Goal: Complete application form: Complete application form

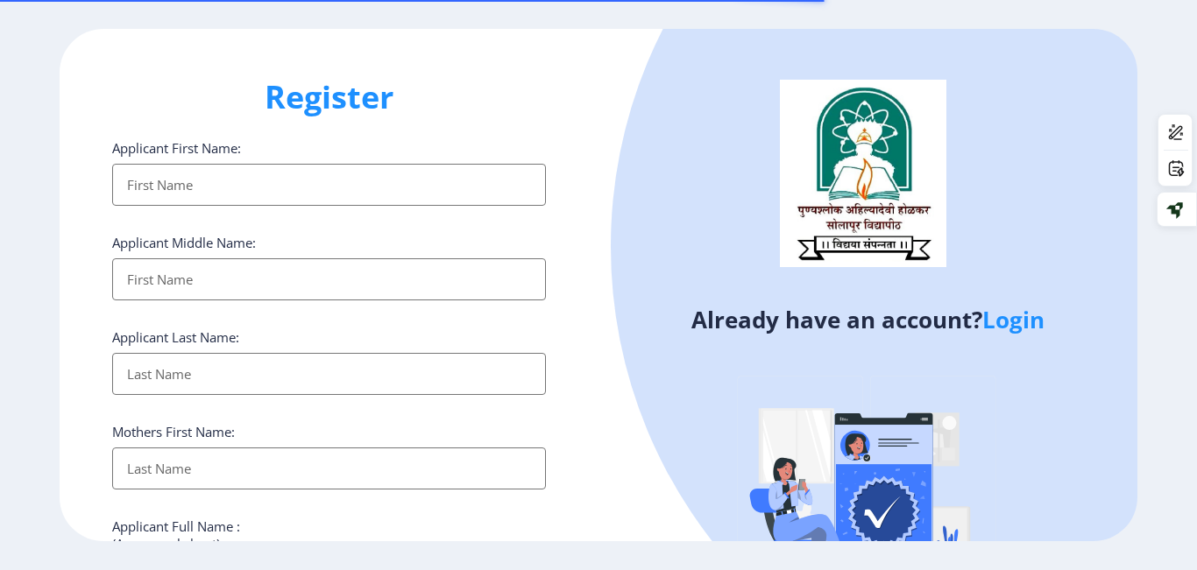
select select
click at [1005, 322] on link "Login" at bounding box center [1013, 320] width 62 height 32
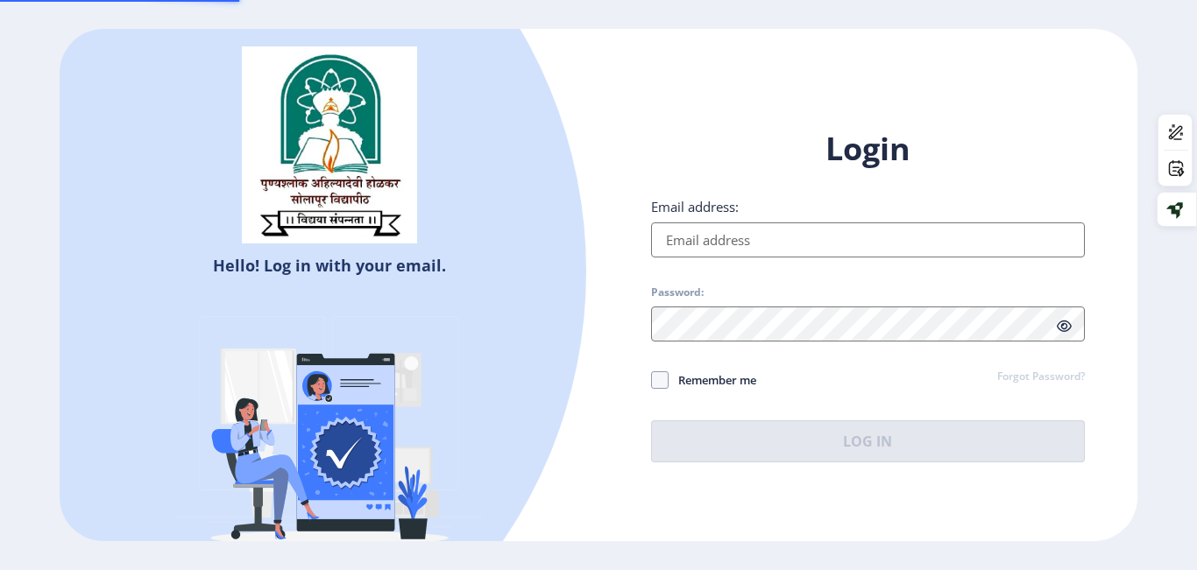
type input "[EMAIL_ADDRESS][DOMAIN_NAME]"
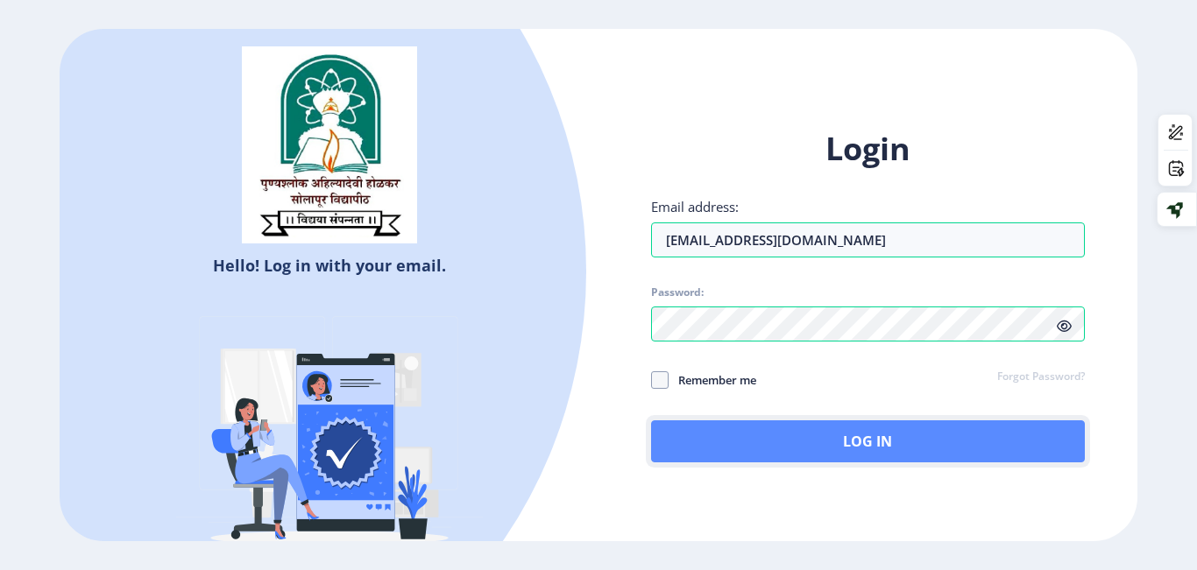
click at [761, 428] on button "Log In" at bounding box center [868, 442] width 434 height 42
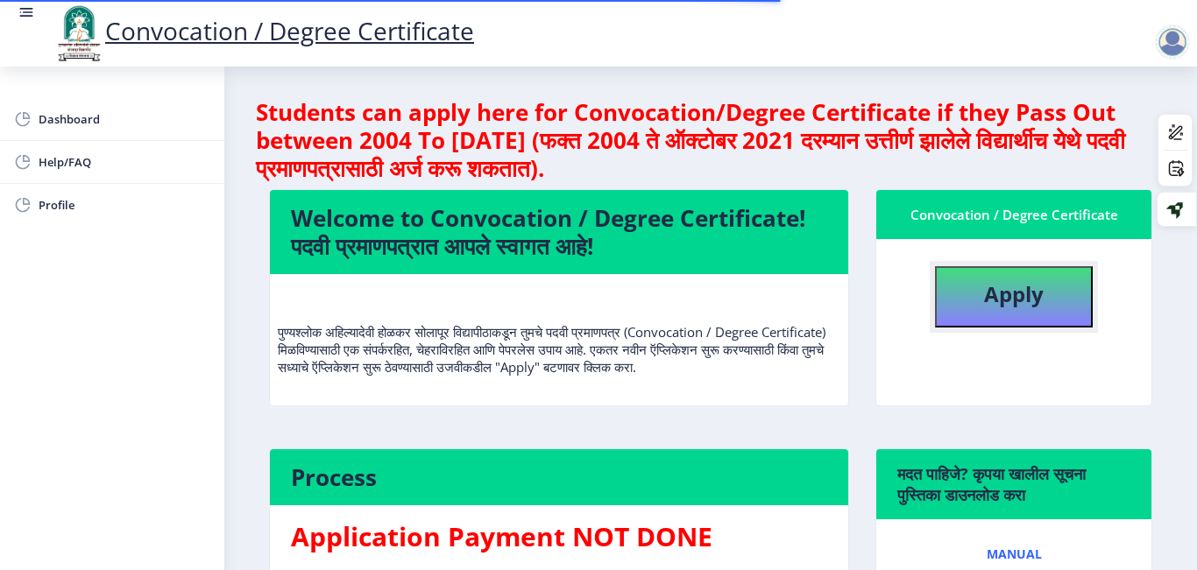
click at [962, 279] on button "Apply" at bounding box center [1014, 296] width 158 height 61
select select
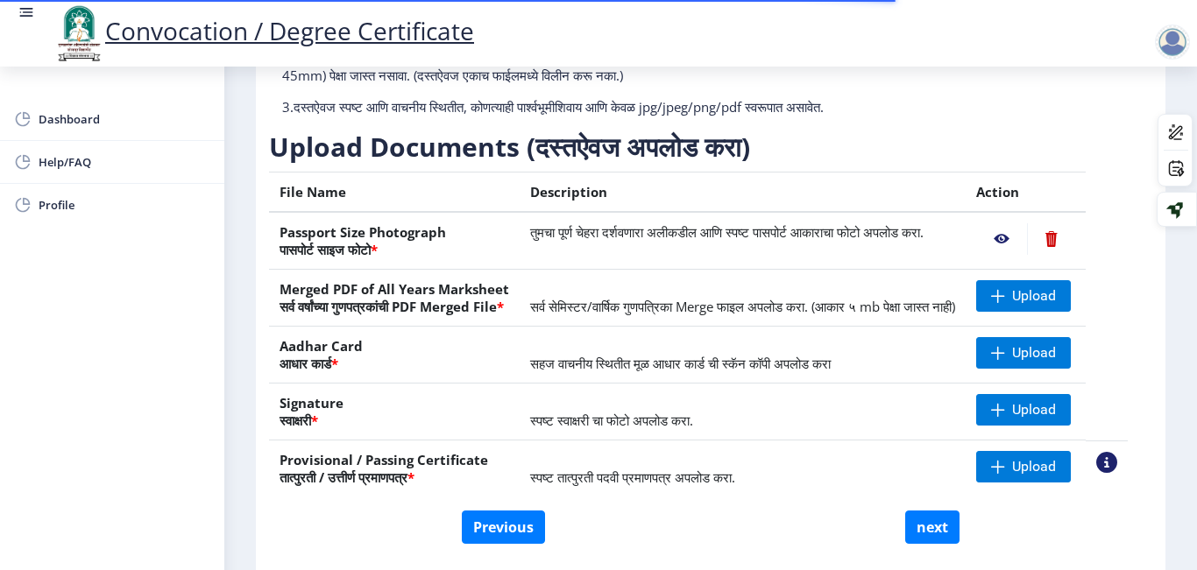
scroll to position [309, 0]
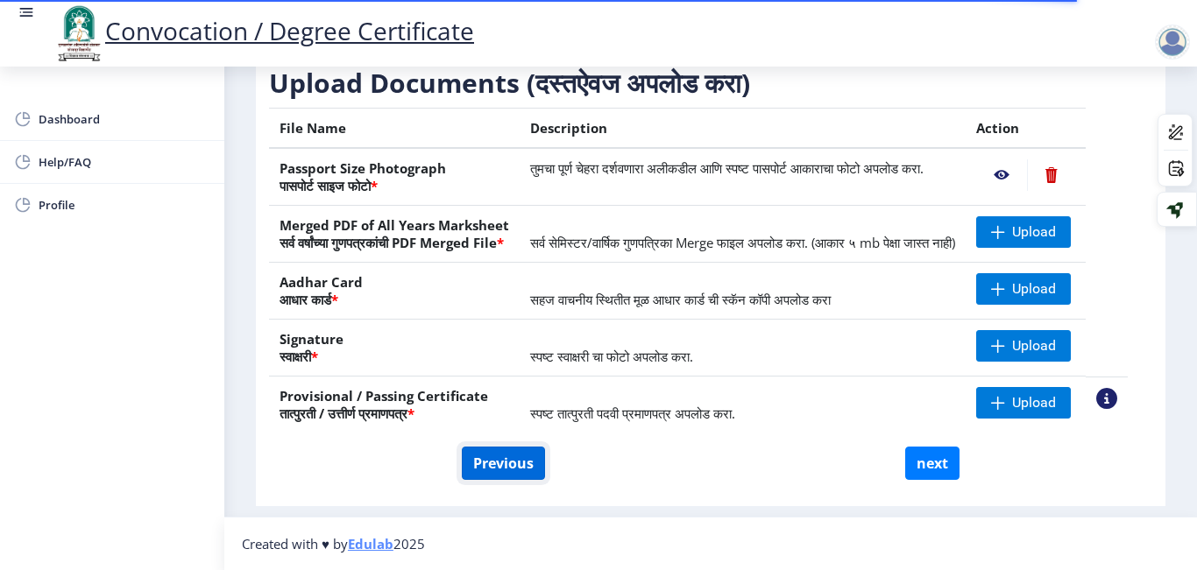
click at [486, 464] on button "Previous" at bounding box center [503, 463] width 83 height 33
select select "Regular"
select select
select select "2019"
select select "March"
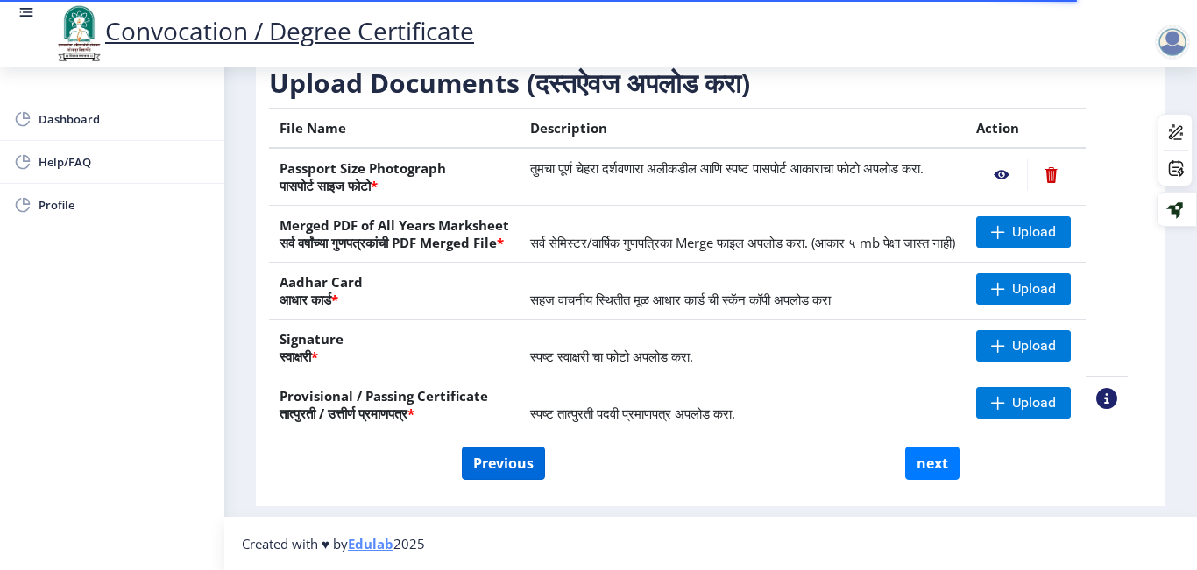
select select "FIRST CLASS WITH DISTINCTION"
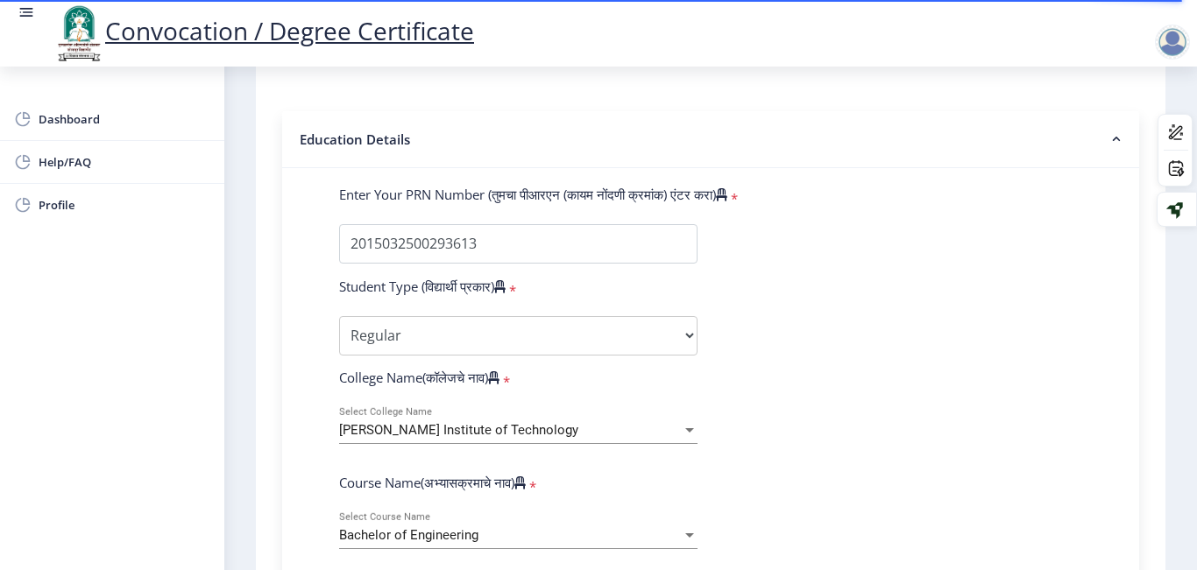
scroll to position [393, 0]
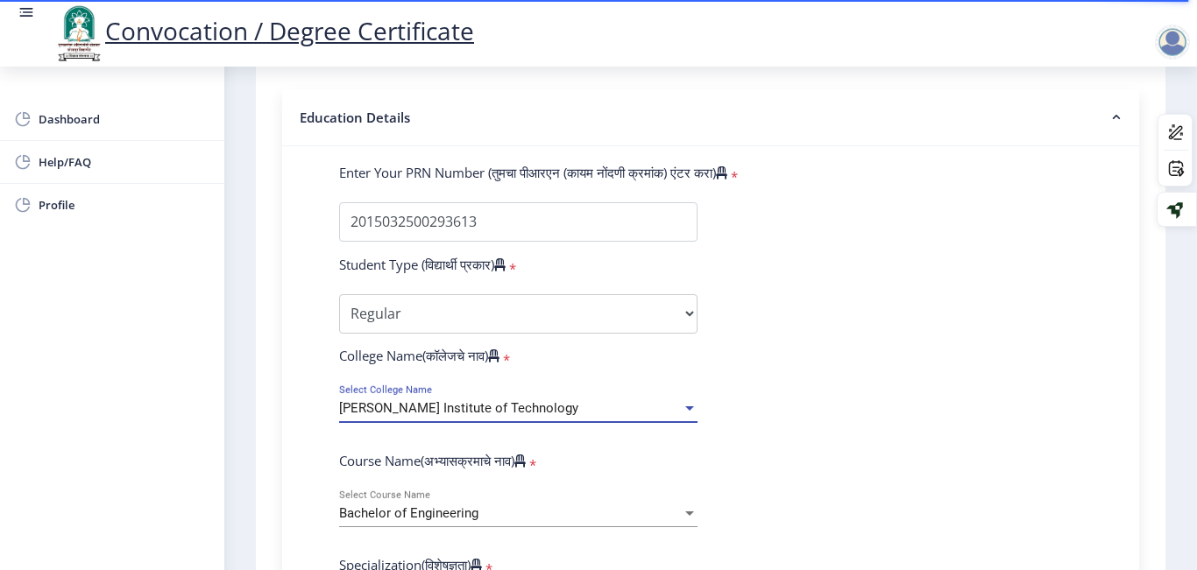
click at [457, 407] on span "[PERSON_NAME] Institute of Technology" at bounding box center [458, 408] width 239 height 16
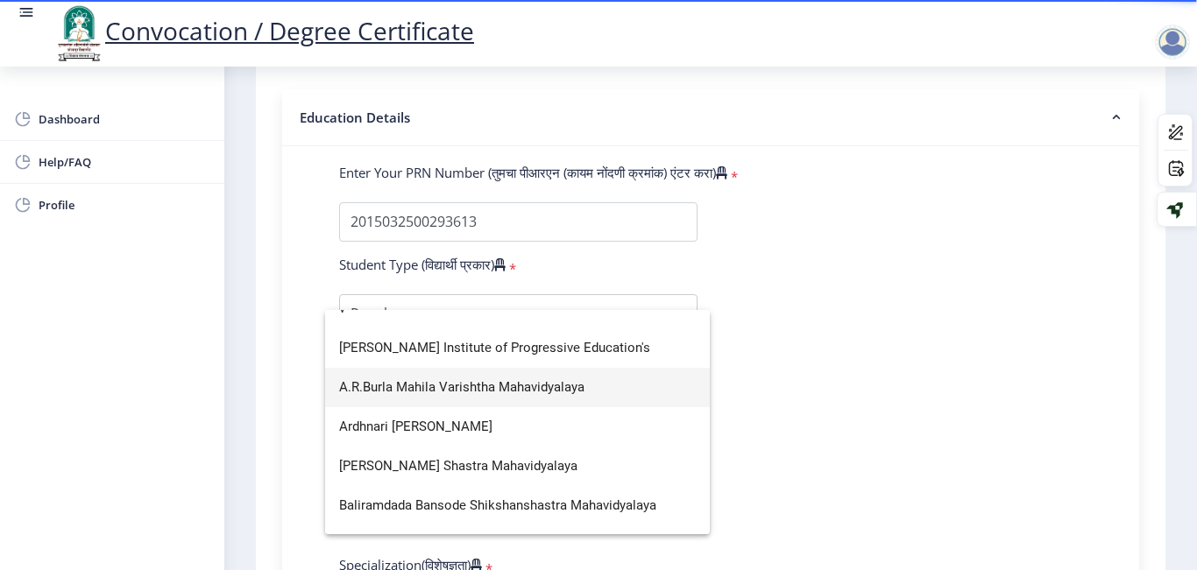
scroll to position [2418, 0]
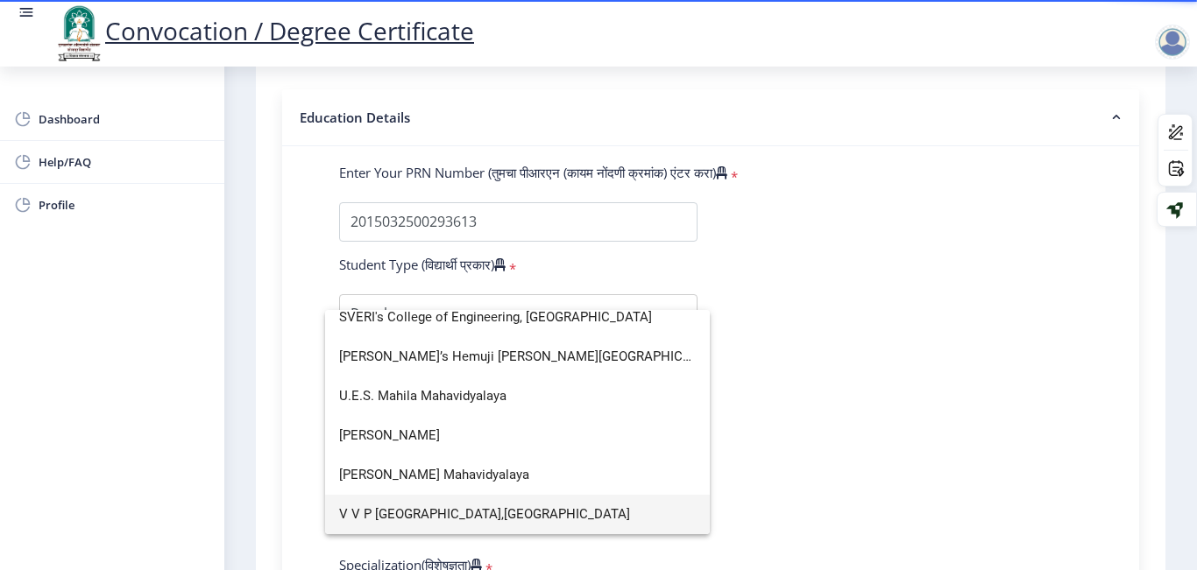
type input "v"
click at [451, 502] on span "V V P [GEOGRAPHIC_DATA],[GEOGRAPHIC_DATA]" at bounding box center [517, 514] width 357 height 39
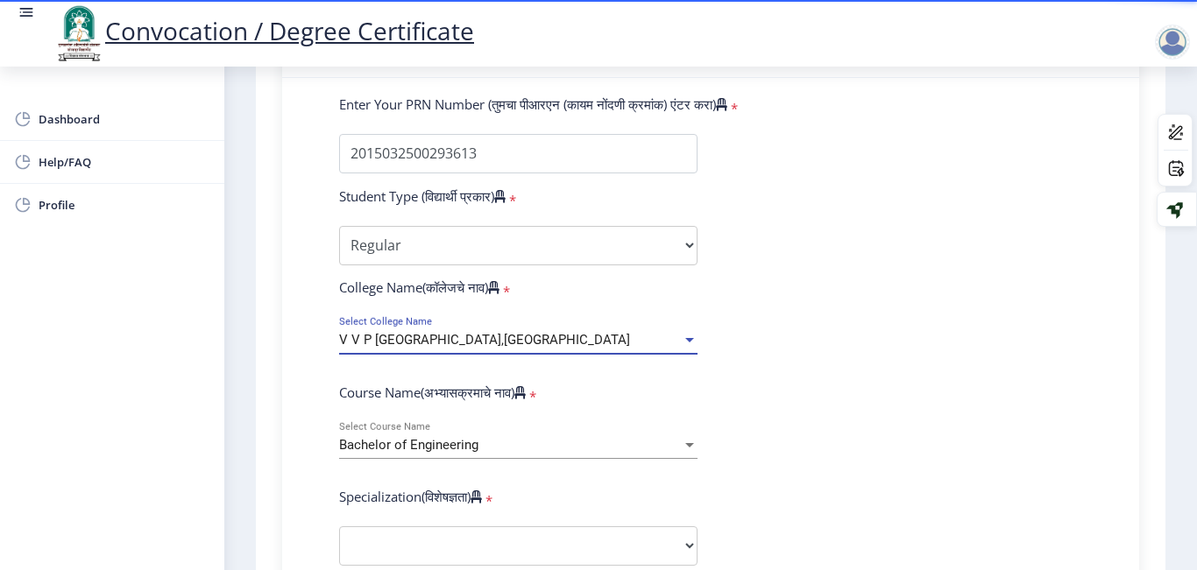
scroll to position [463, 0]
click at [477, 436] on span "Bachelor of Engineering" at bounding box center [408, 443] width 139 height 16
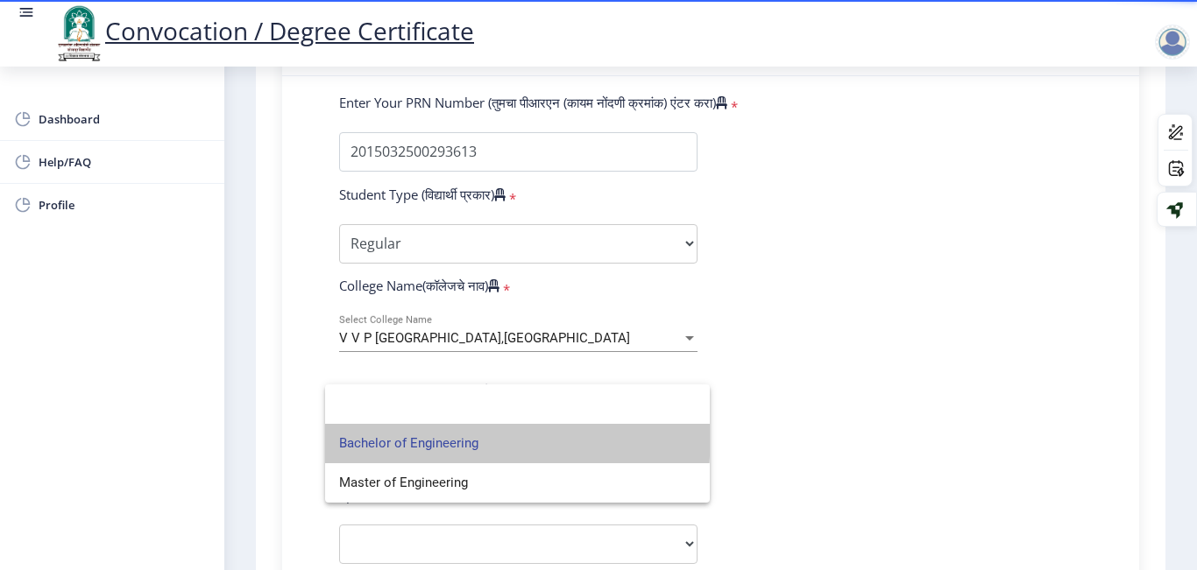
click at [477, 436] on span "Bachelor of Engineering" at bounding box center [517, 443] width 357 height 39
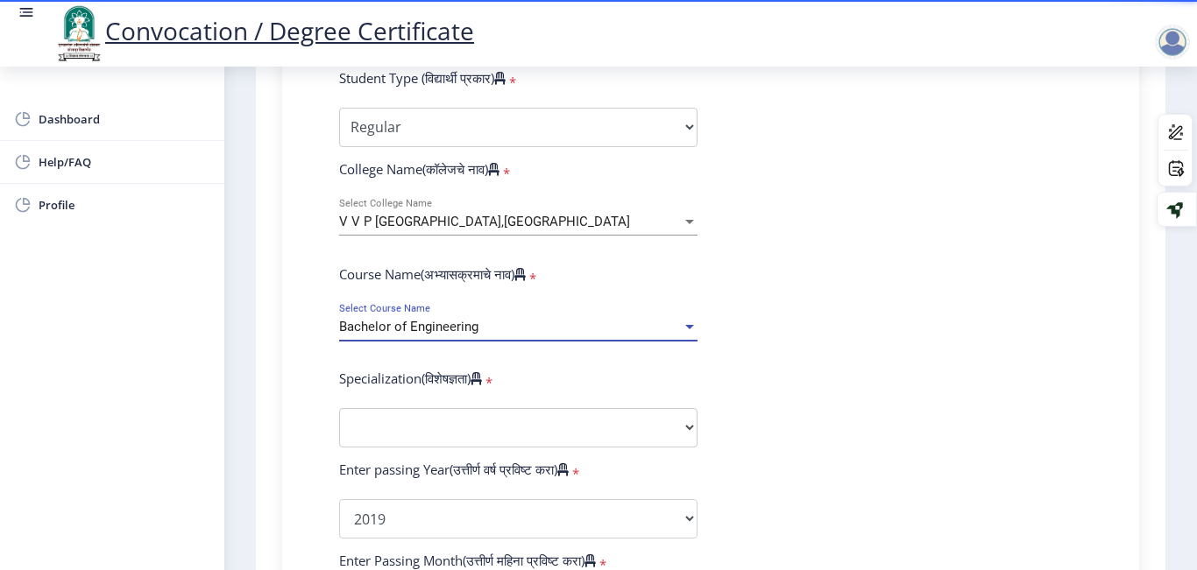
scroll to position [580, 0]
click at [477, 436] on select "Specialization Bio-Medical Engineering Civil Engineering Computer Science & Eng…" at bounding box center [518, 426] width 358 height 39
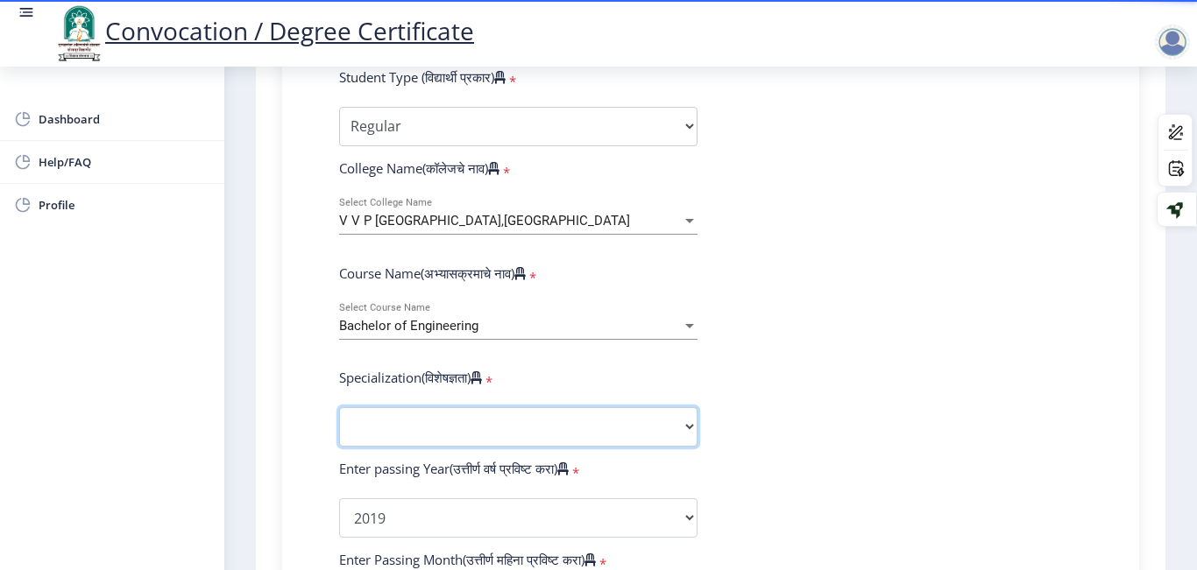
click at [477, 436] on select "Specialization Bio-Medical Engineering Civil Engineering Computer Science & Eng…" at bounding box center [518, 426] width 358 height 39
select select "Computer Science & Engineering"
click at [339, 407] on select "Specialization Bio-Medical Engineering Civil Engineering Computer Science & Eng…" at bounding box center [518, 426] width 358 height 39
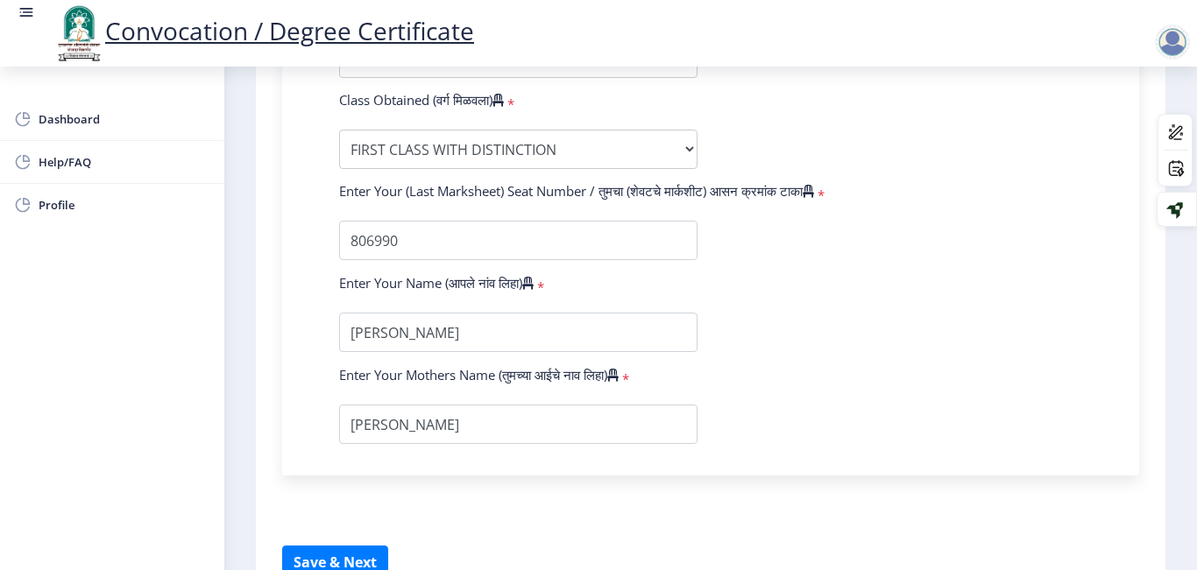
scroll to position [1169, 0]
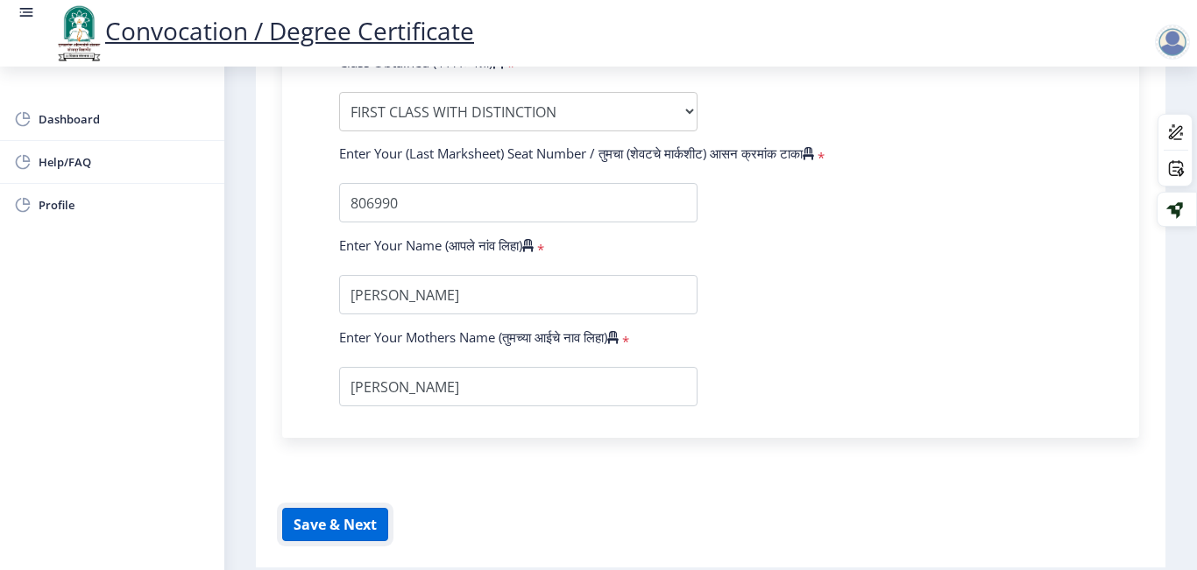
click at [359, 529] on button "Save & Next" at bounding box center [335, 524] width 106 height 33
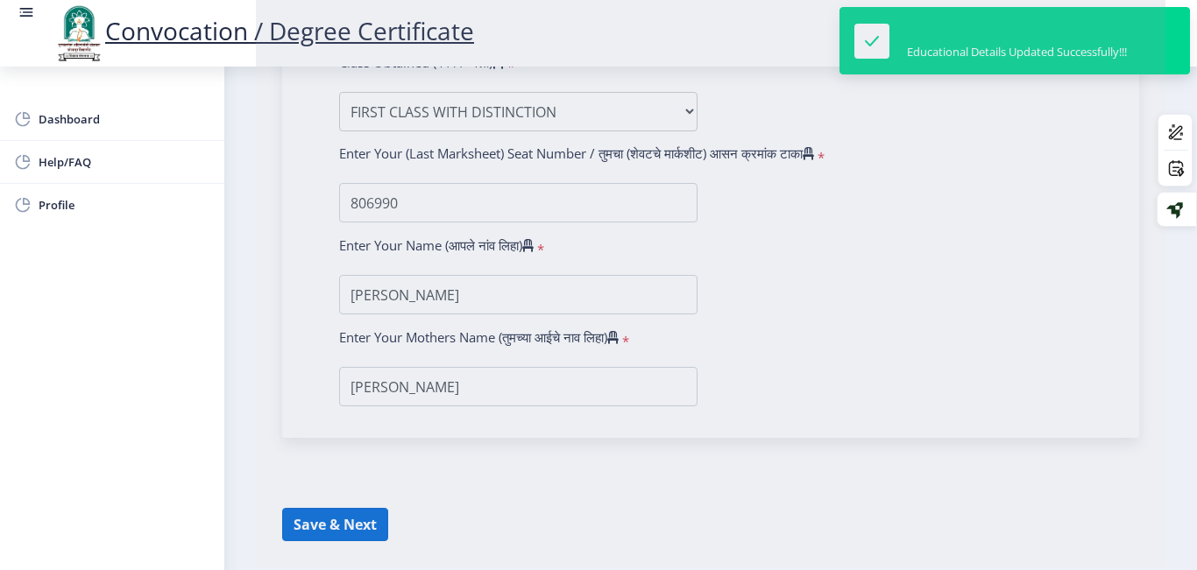
select select
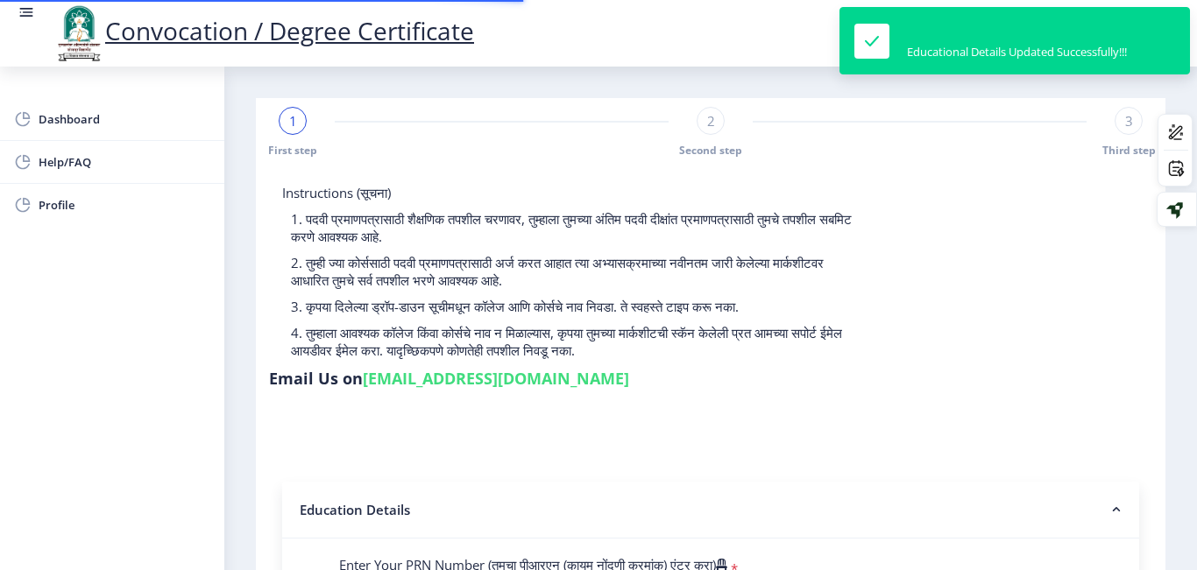
type input "2015032500293613"
select select "Regular"
select select "2019"
select select "March"
select select "FIRST CLASS WITH DISTINCTION"
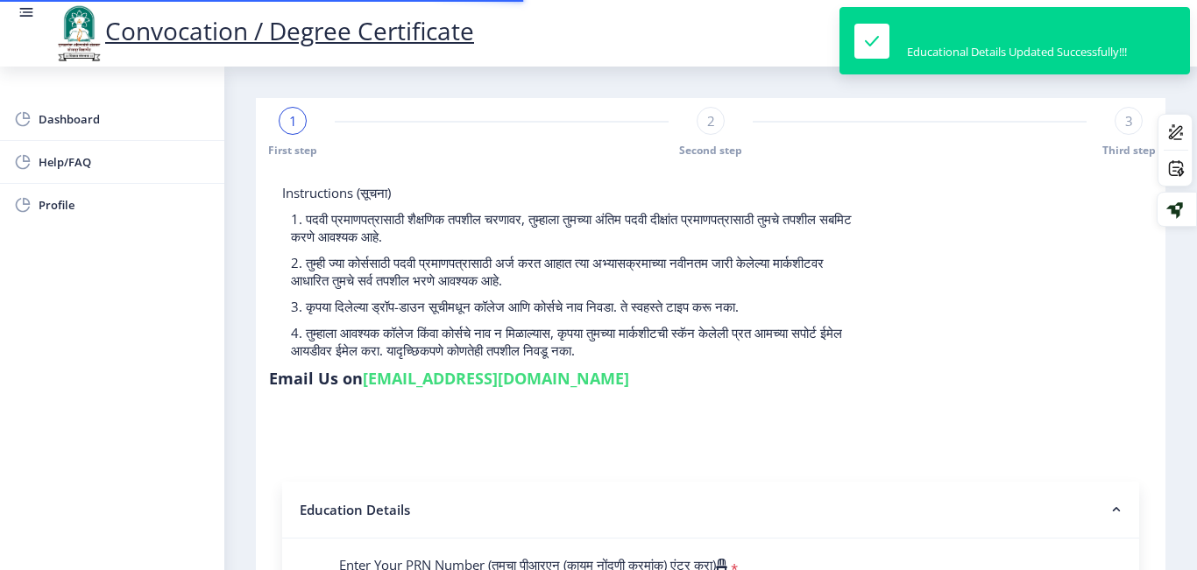
type input "806990"
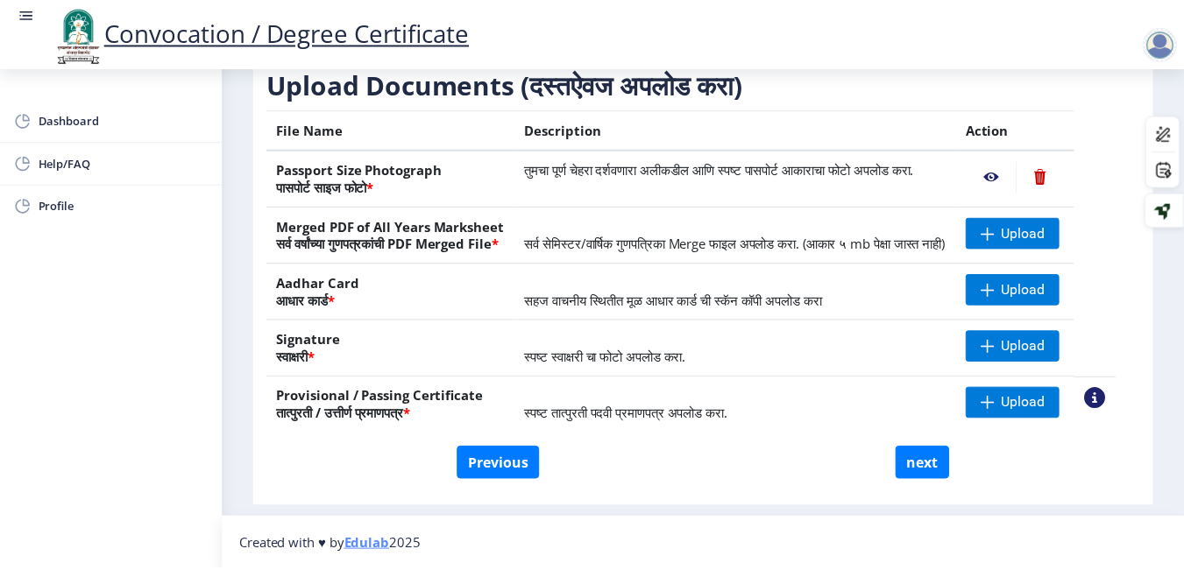
scroll to position [315, 0]
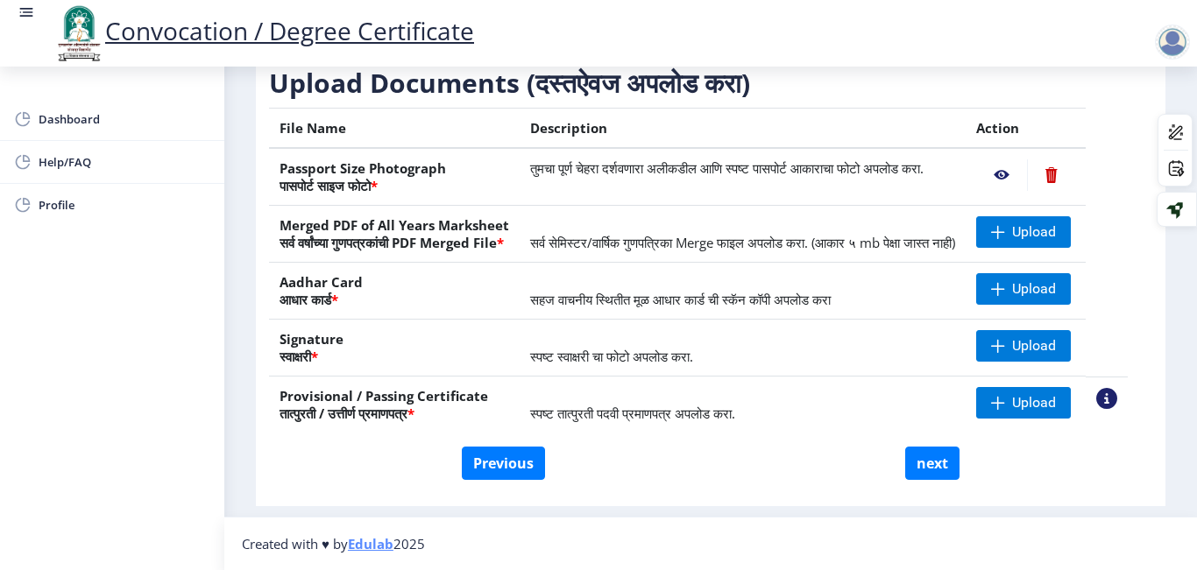
click at [1017, 159] on nb-action at bounding box center [1001, 175] width 51 height 32
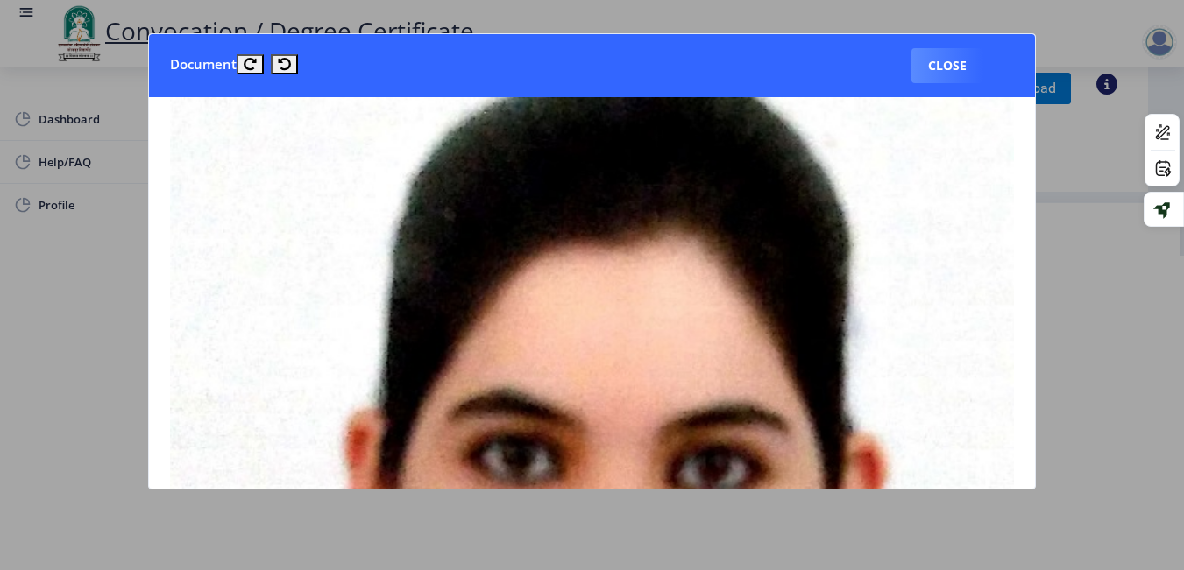
scroll to position [0, 0]
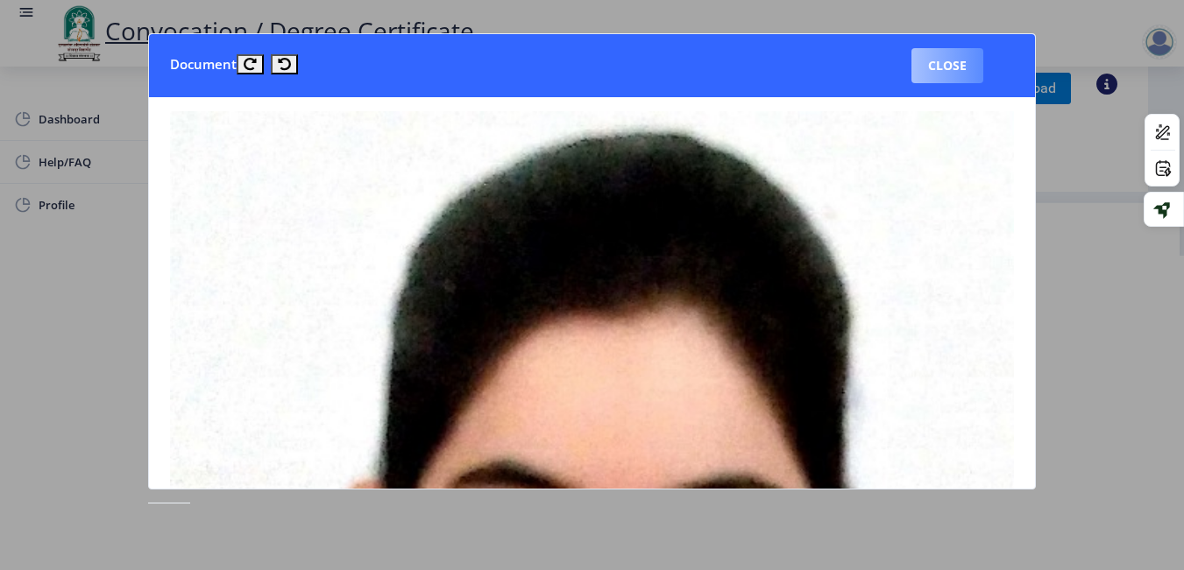
click at [944, 60] on button "Close" at bounding box center [947, 65] width 72 height 35
